Goal: Transaction & Acquisition: Purchase product/service

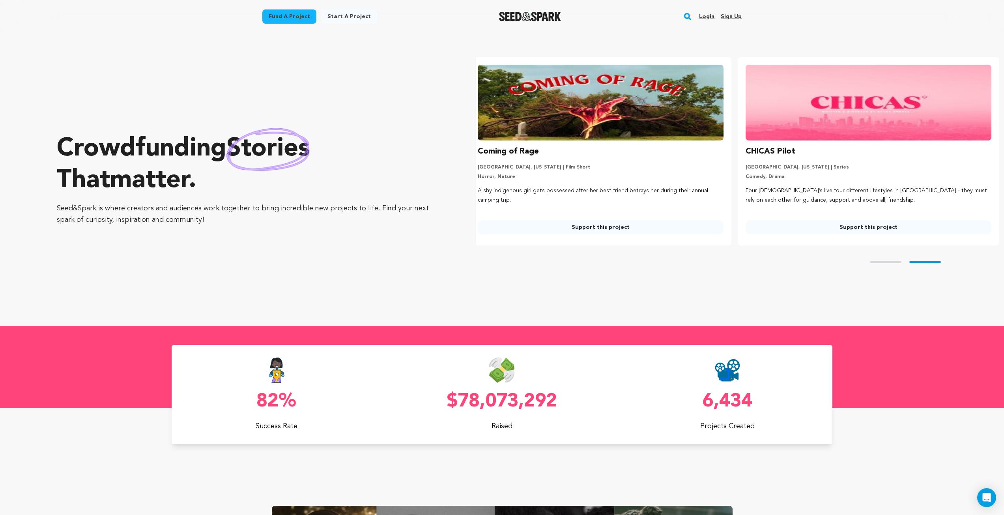
scroll to position [0, 274]
click at [242, 64] on div "Crowdfunding music that matters . Seed&Spark is where creators and audiences wo…" at bounding box center [251, 179] width 388 height 261
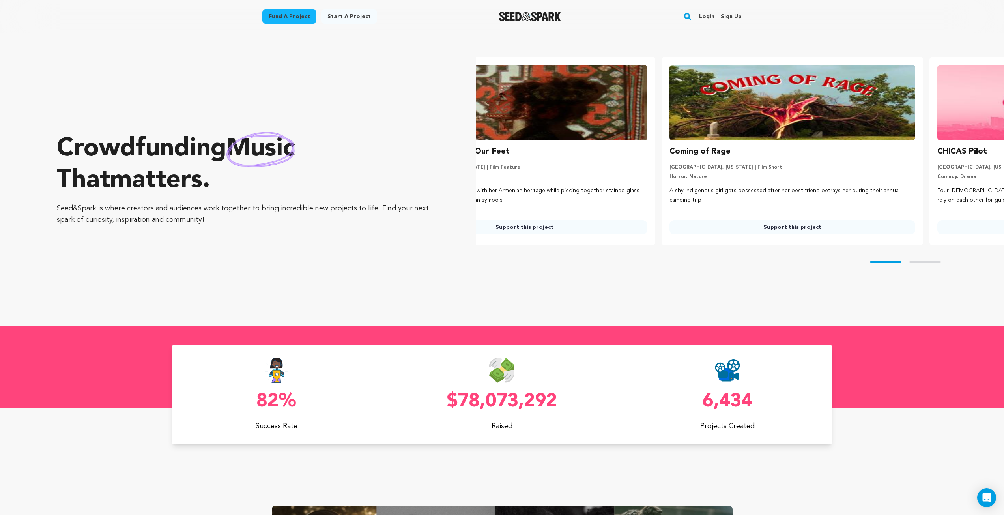
click at [309, 18] on link "Fund a project" at bounding box center [289, 16] width 54 height 14
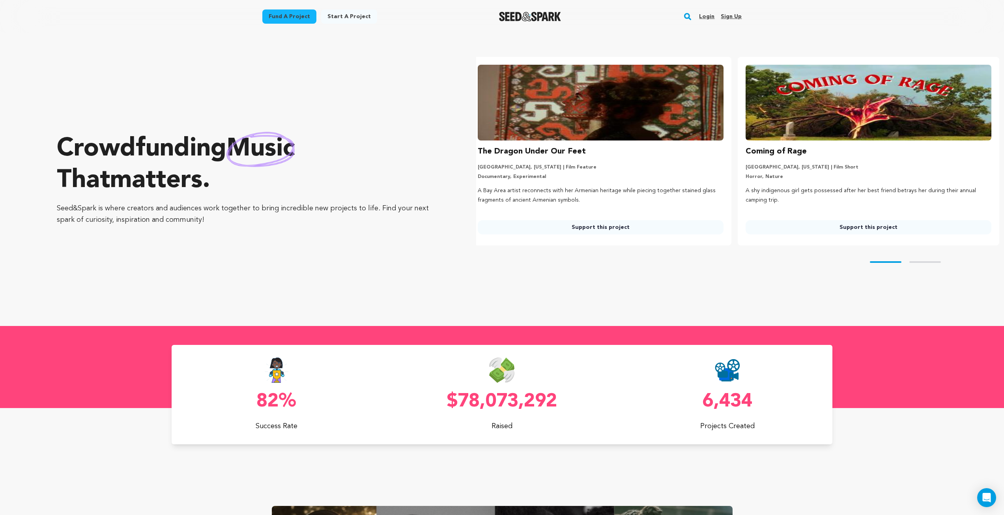
scroll to position [0, 0]
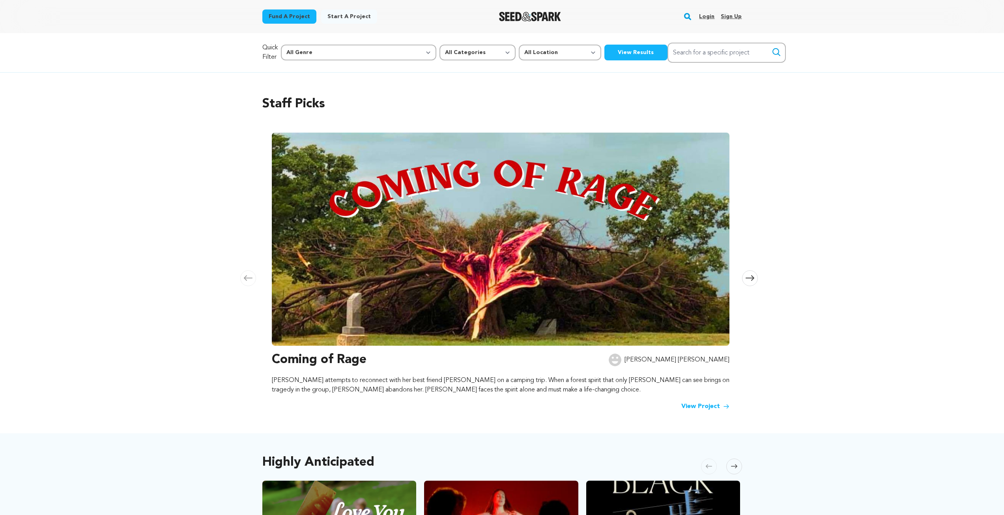
click at [511, 249] on img at bounding box center [501, 239] width 458 height 213
click at [323, 361] on h3 "Coming of Rage" at bounding box center [319, 359] width 95 height 19
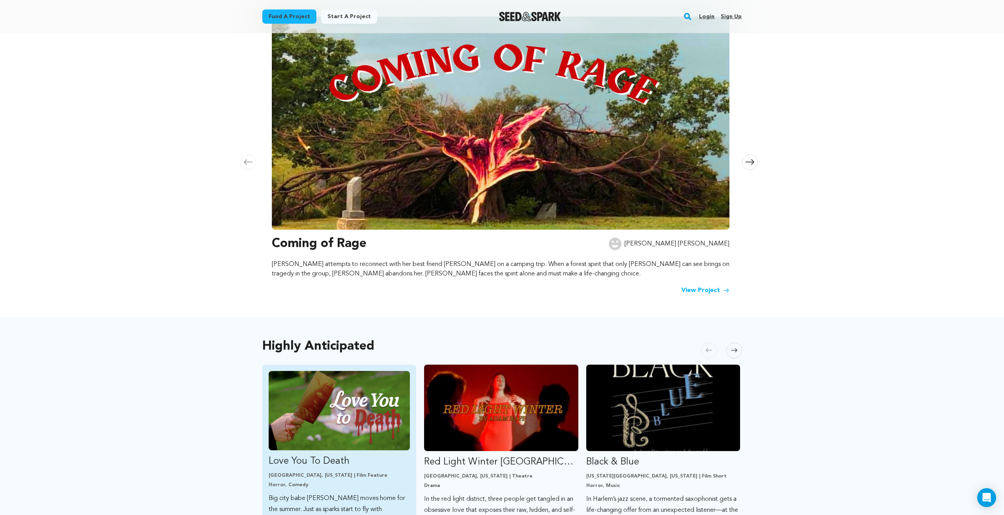
scroll to position [197, 0]
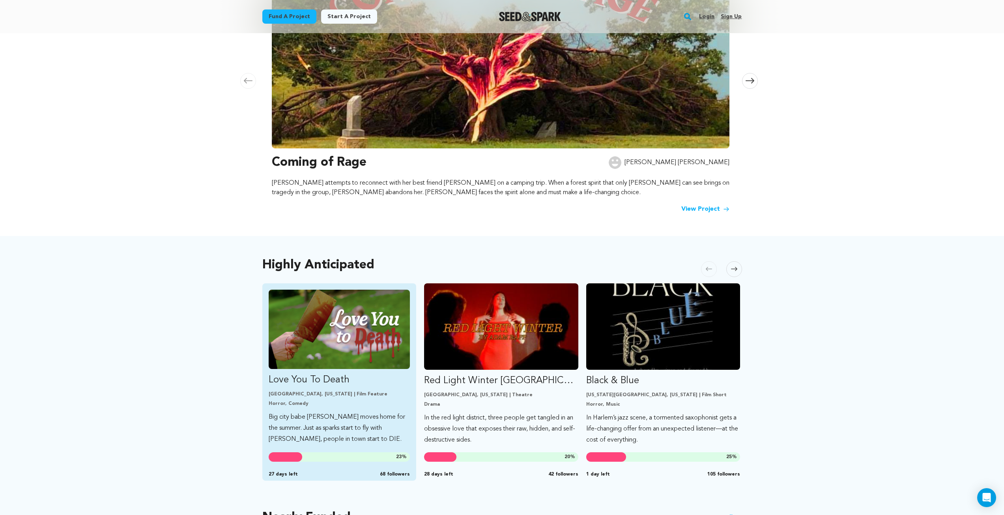
drag, startPoint x: 336, startPoint y: 325, endPoint x: 339, endPoint y: 320, distance: 6.0
click at [336, 324] on img "Fund Love You To Death" at bounding box center [340, 329] width 142 height 79
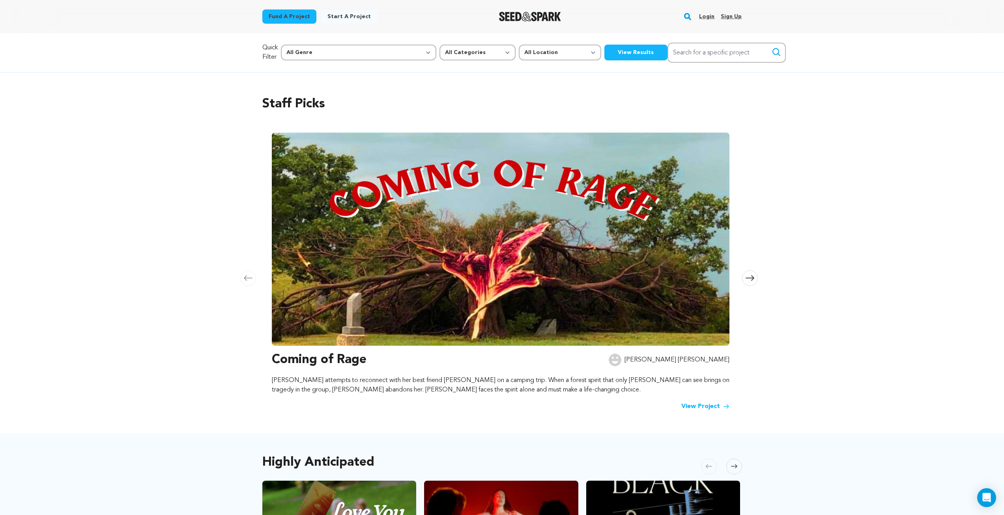
scroll to position [197, 0]
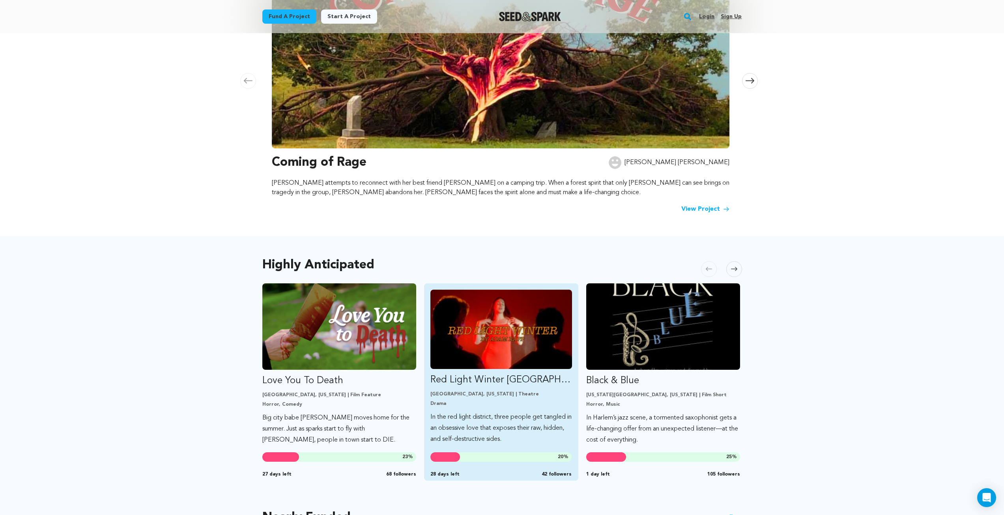
click at [502, 382] on p "Red Light Winter [GEOGRAPHIC_DATA]" at bounding box center [501, 380] width 142 height 13
